Goal: Information Seeking & Learning: Get advice/opinions

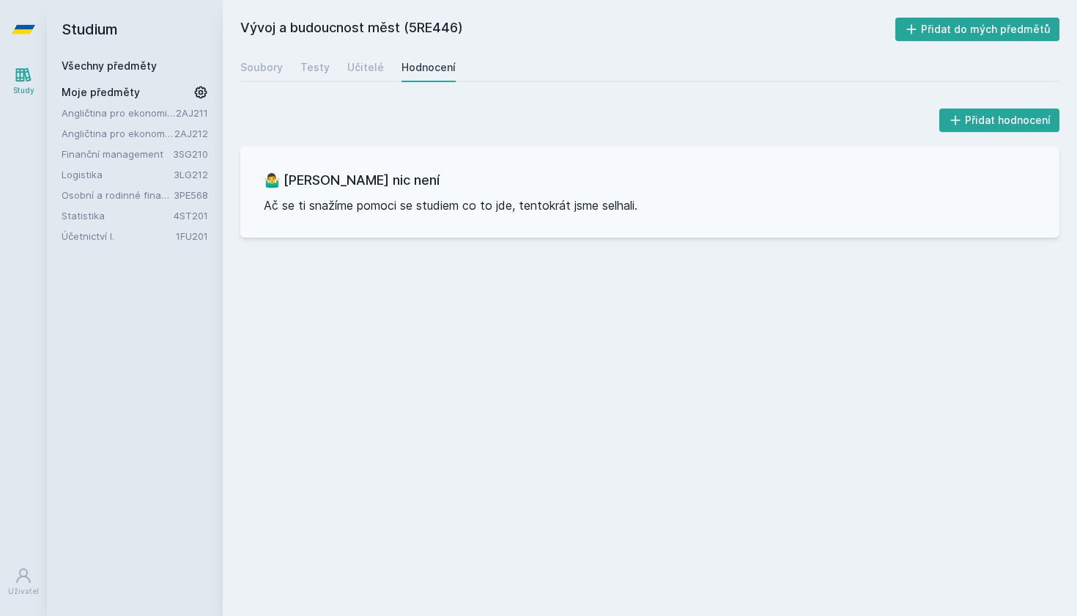
click at [129, 190] on link "Osobní a rodinné finance" at bounding box center [118, 195] width 112 height 15
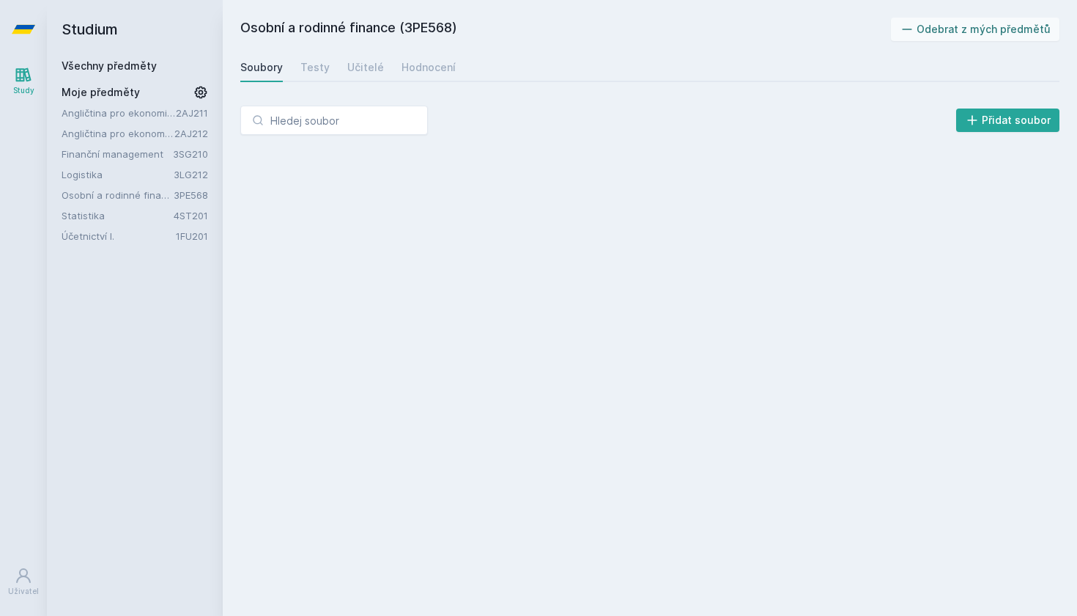
click at [117, 215] on link "Statistika" at bounding box center [118, 215] width 112 height 15
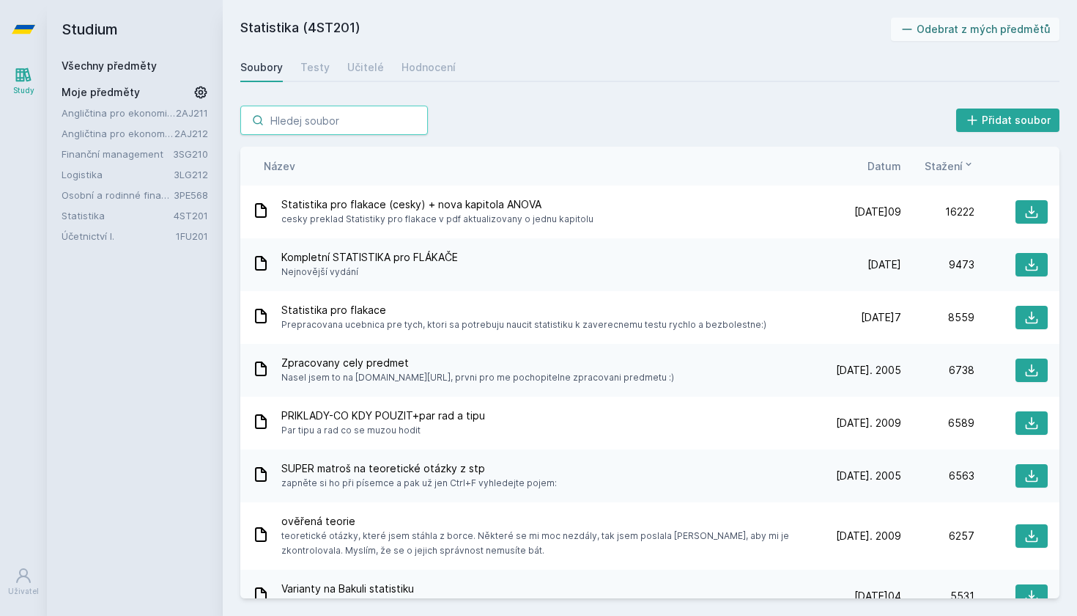
click at [313, 133] on input "search" at bounding box center [334, 120] width 188 height 29
click at [362, 66] on div "Učitelé" at bounding box center [365, 67] width 37 height 15
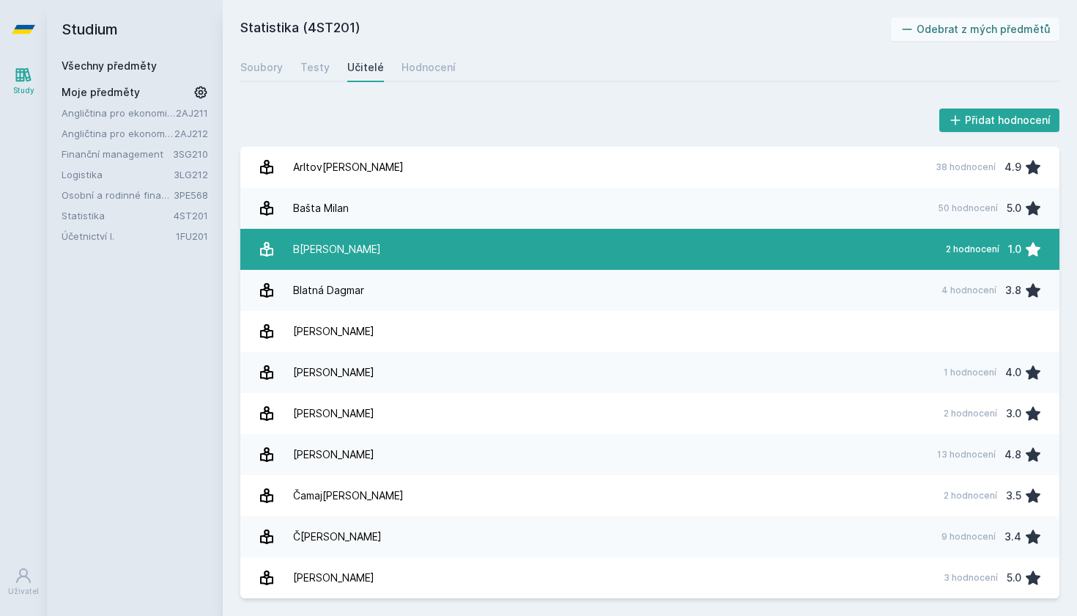
click at [416, 254] on link "Bí[PERSON_NAME] 2 hodnocení 1.0" at bounding box center [649, 249] width 819 height 41
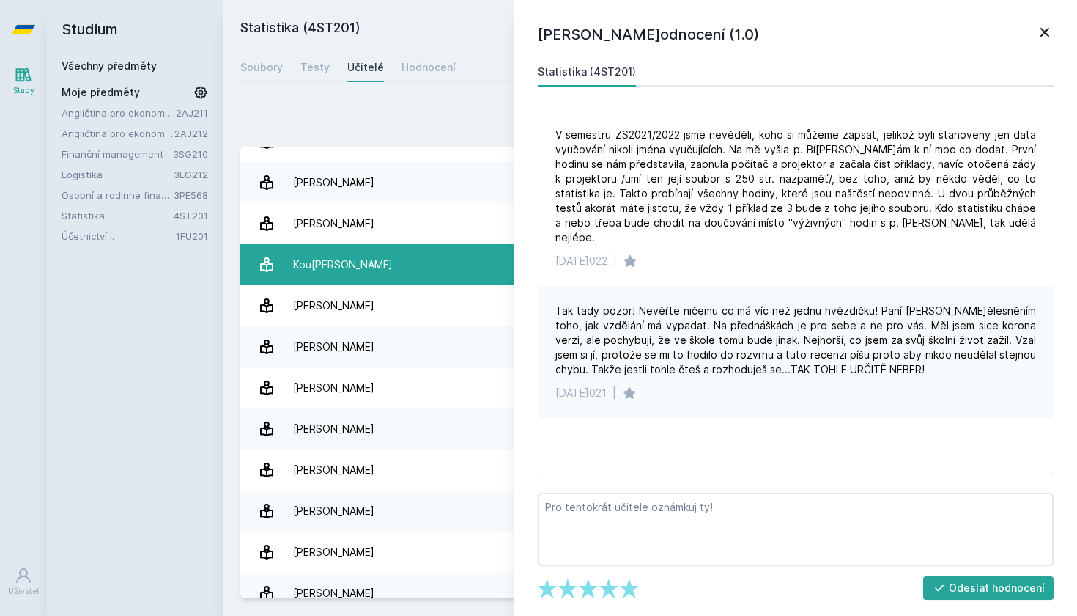
scroll to position [931, 0]
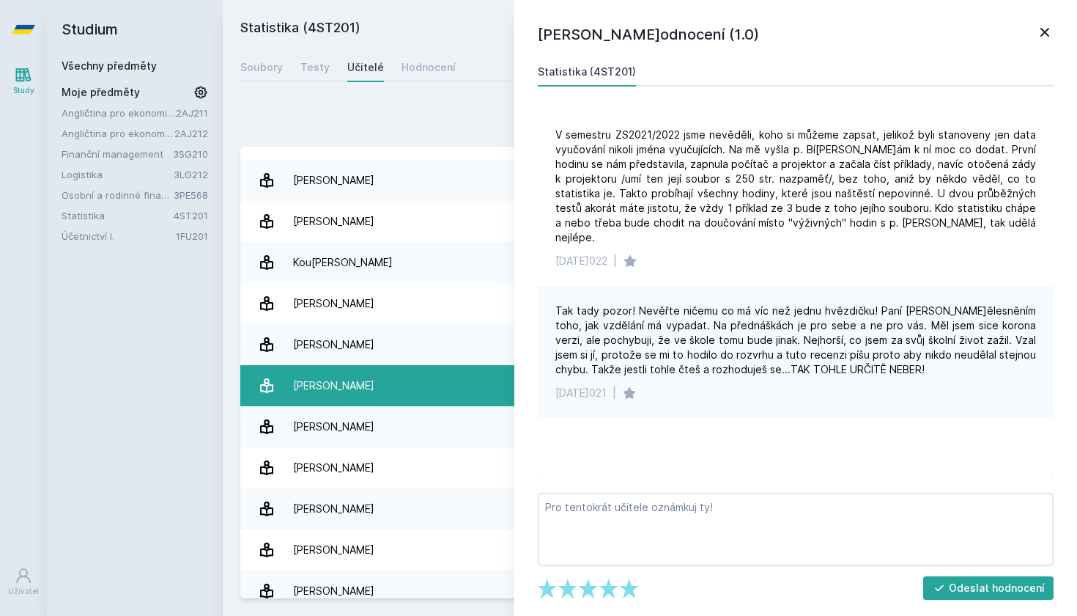
click at [418, 379] on link "Löste[PERSON_NAME] 30 hodnocení 4.4" at bounding box center [649, 385] width 819 height 41
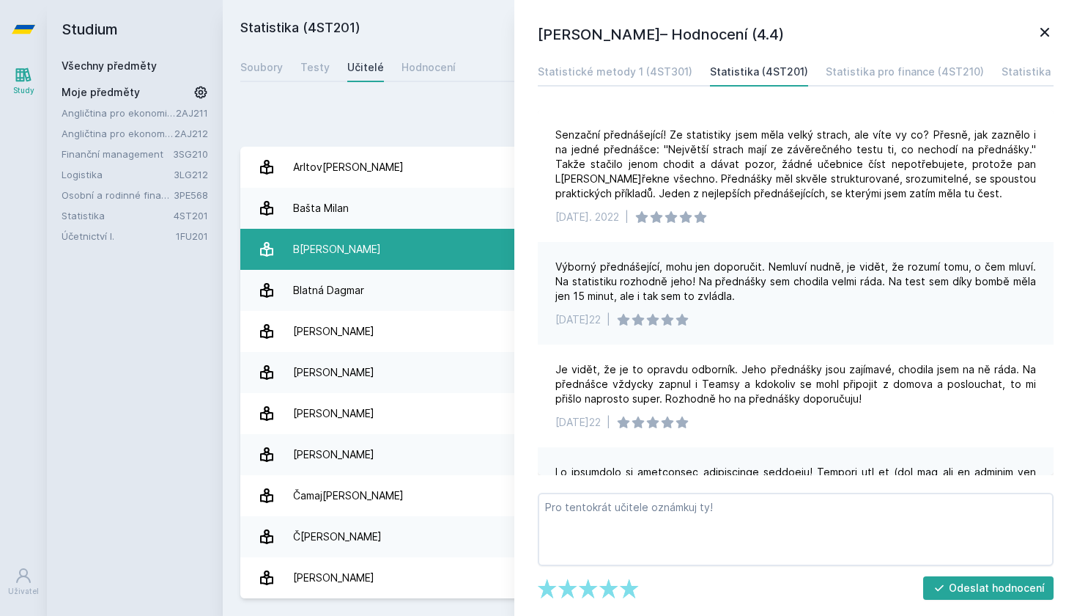
click at [406, 256] on link "Bí[PERSON_NAME] 2 hodnocení 1.0" at bounding box center [649, 249] width 819 height 41
